Goal: Task Accomplishment & Management: Use online tool/utility

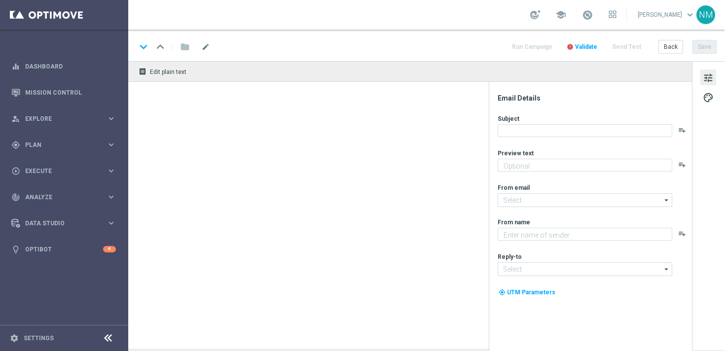
type textarea "Secure your extra entries and get even closer to that dream prize"
type textarea "Lottoland"
type input "[EMAIL_ADDRESS][DOMAIN_NAME]"
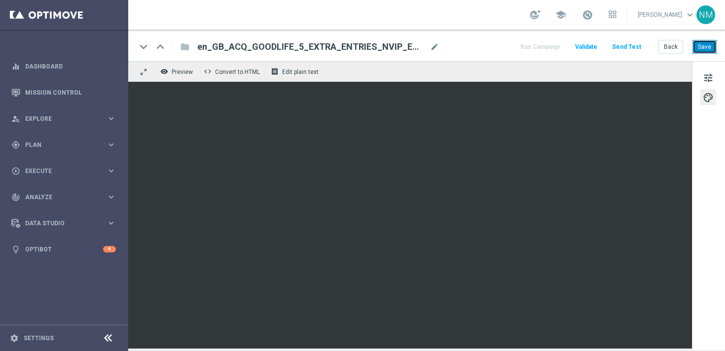
click at [703, 46] on button "Save" at bounding box center [705, 47] width 24 height 14
